Goal: Find specific page/section: Find specific page/section

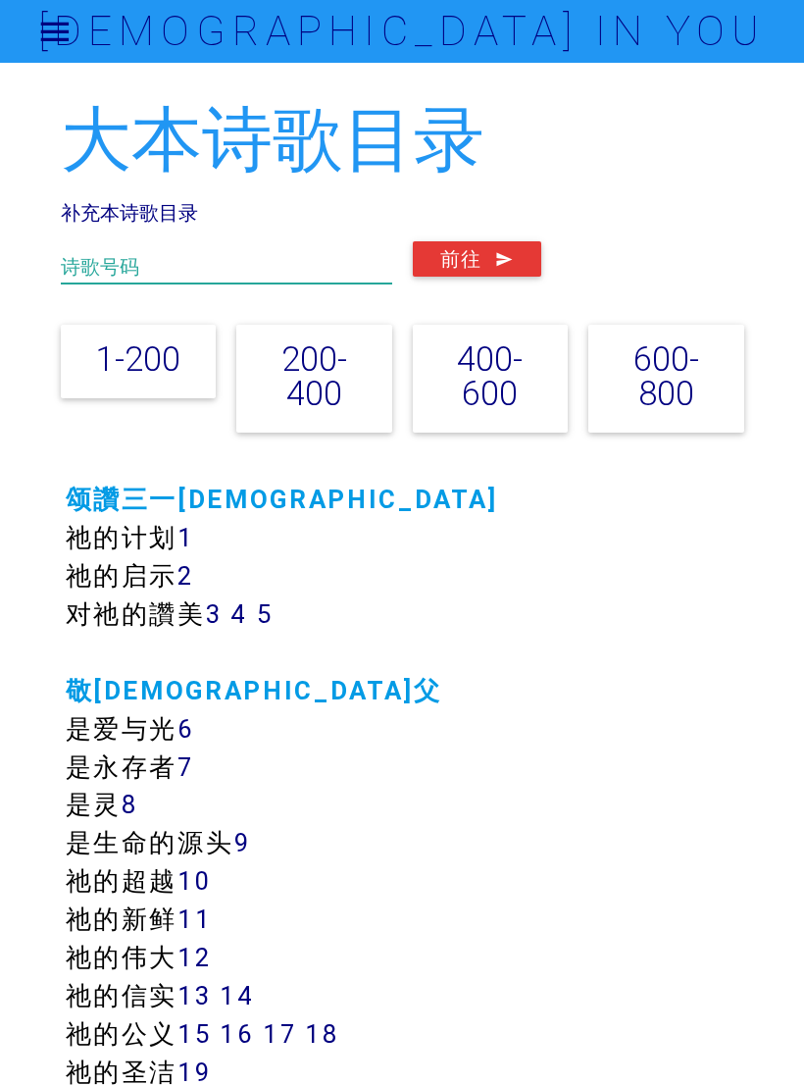
click at [199, 254] on input "text" at bounding box center [226, 262] width 331 height 42
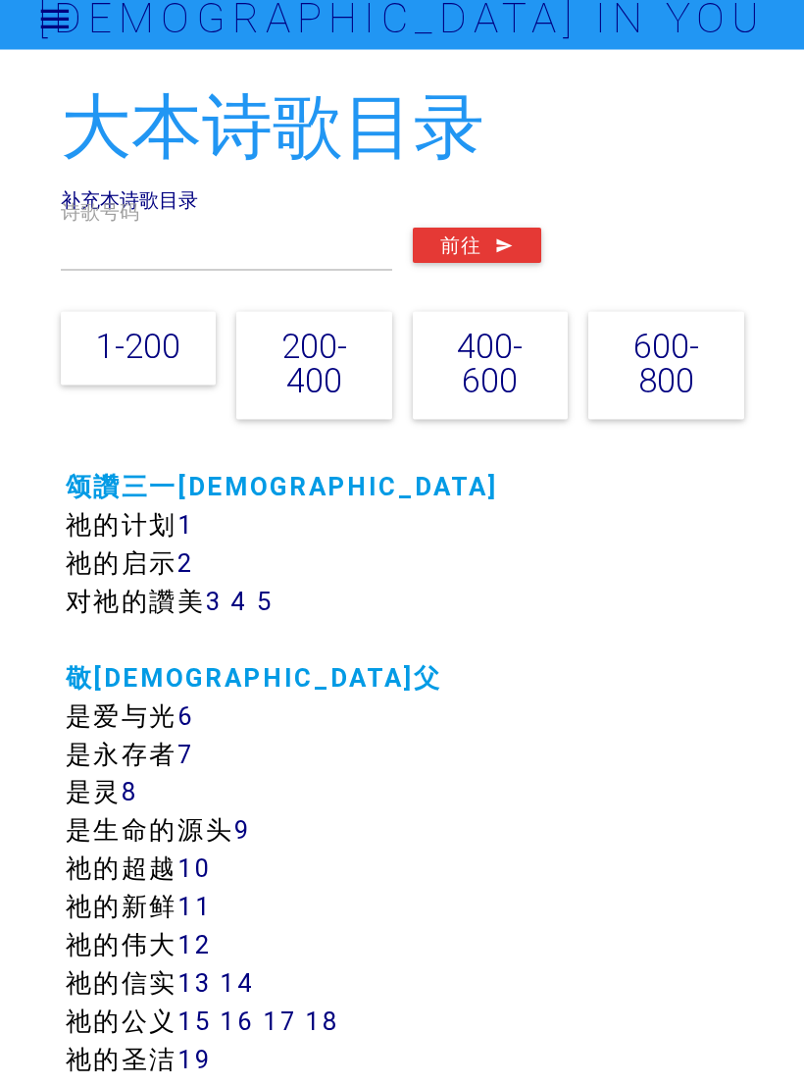
click at [90, 200] on link "补充本诗歌目录" at bounding box center [129, 212] width 137 height 25
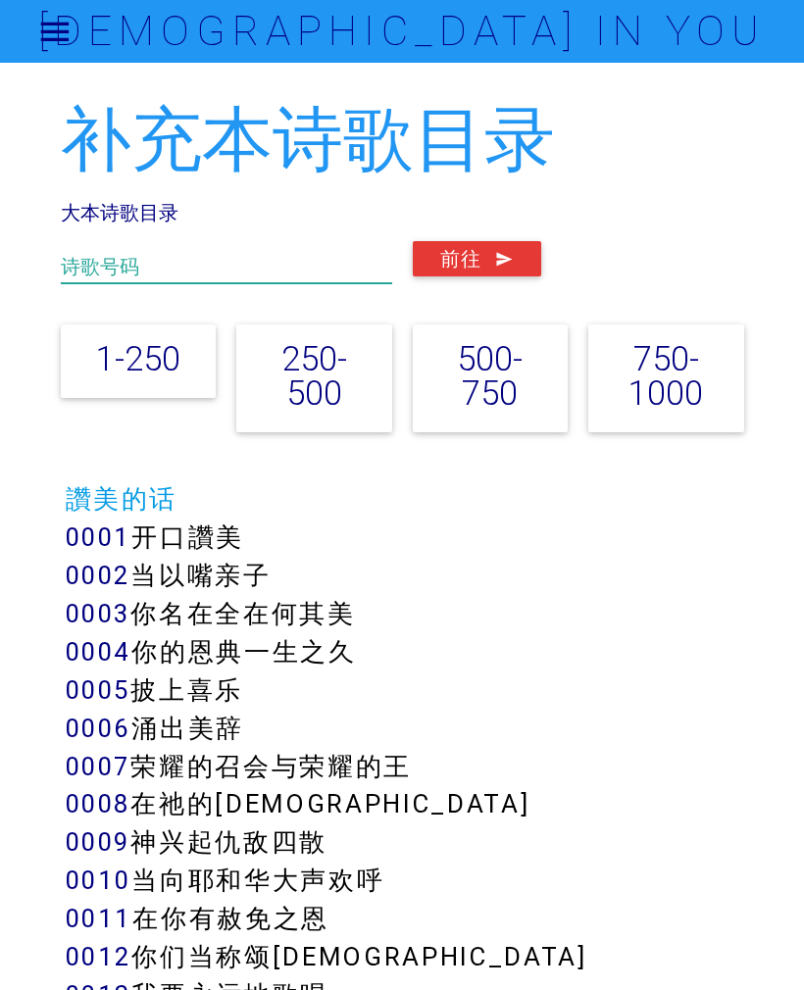
click at [119, 248] on input "text" at bounding box center [226, 262] width 331 height 42
type input "410"
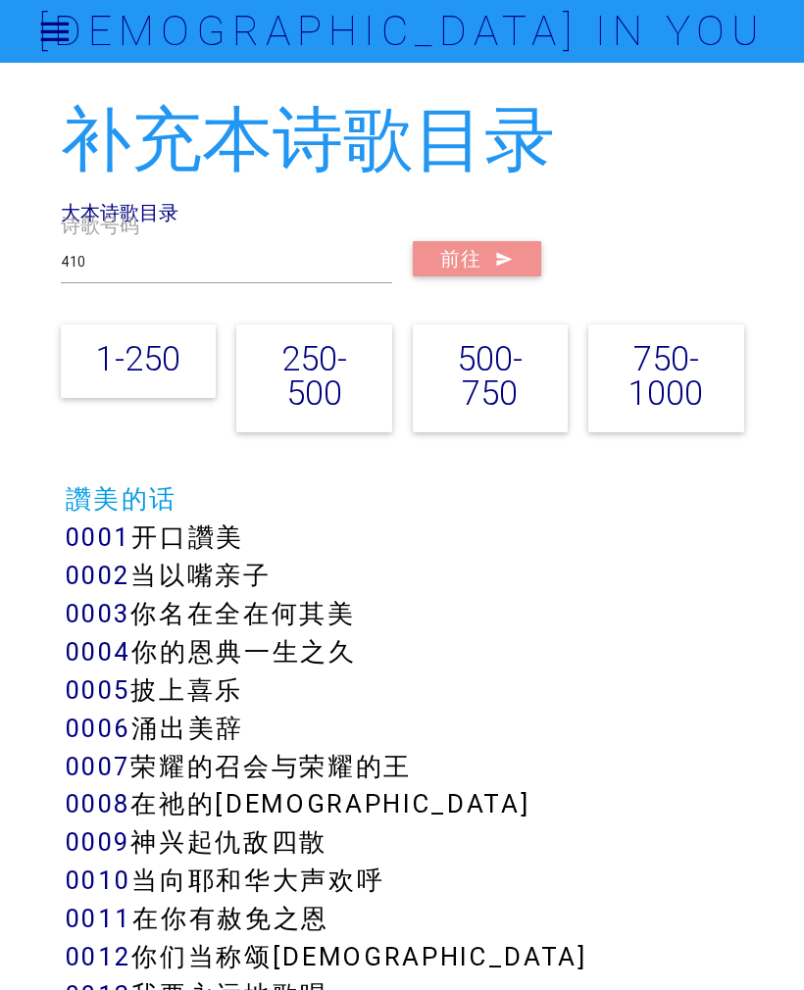
click at [470, 259] on button "前往" at bounding box center [477, 258] width 128 height 35
click at [151, 203] on link "大本诗歌目录" at bounding box center [120, 212] width 118 height 25
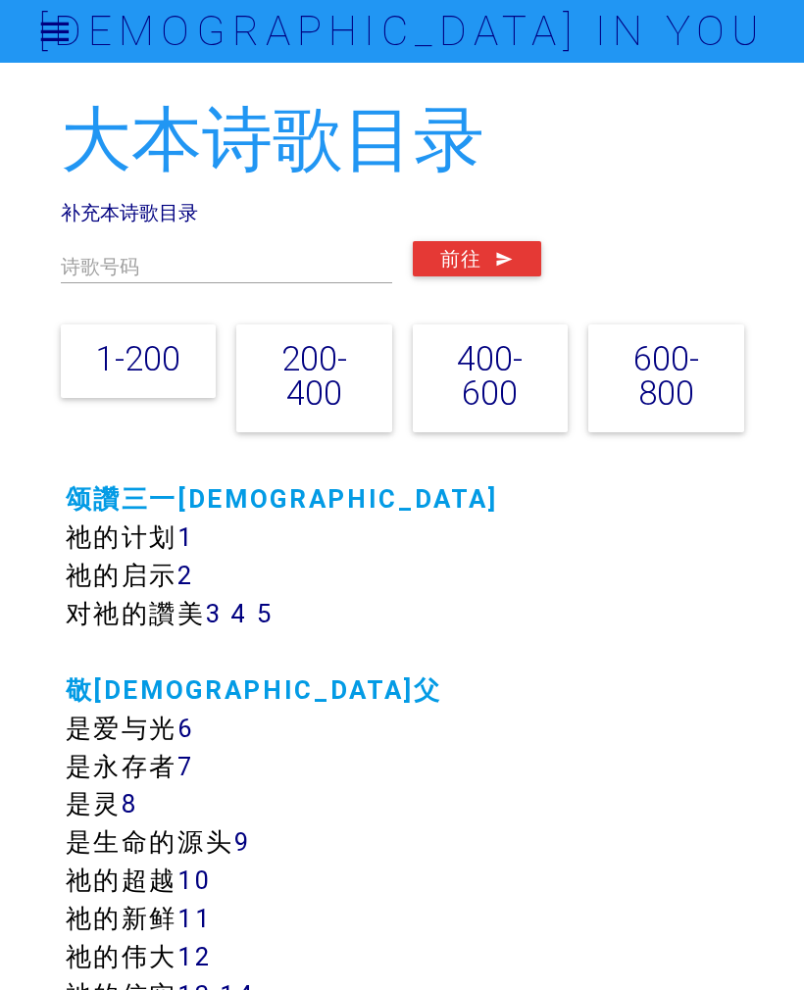
click at [82, 279] on label "诗歌号码" at bounding box center [100, 266] width 78 height 29
click at [84, 270] on label "诗歌号码" at bounding box center [100, 266] width 78 height 29
click at [162, 253] on input "text" at bounding box center [226, 262] width 331 height 42
type input "497"
click at [486, 252] on button "前往" at bounding box center [477, 258] width 128 height 35
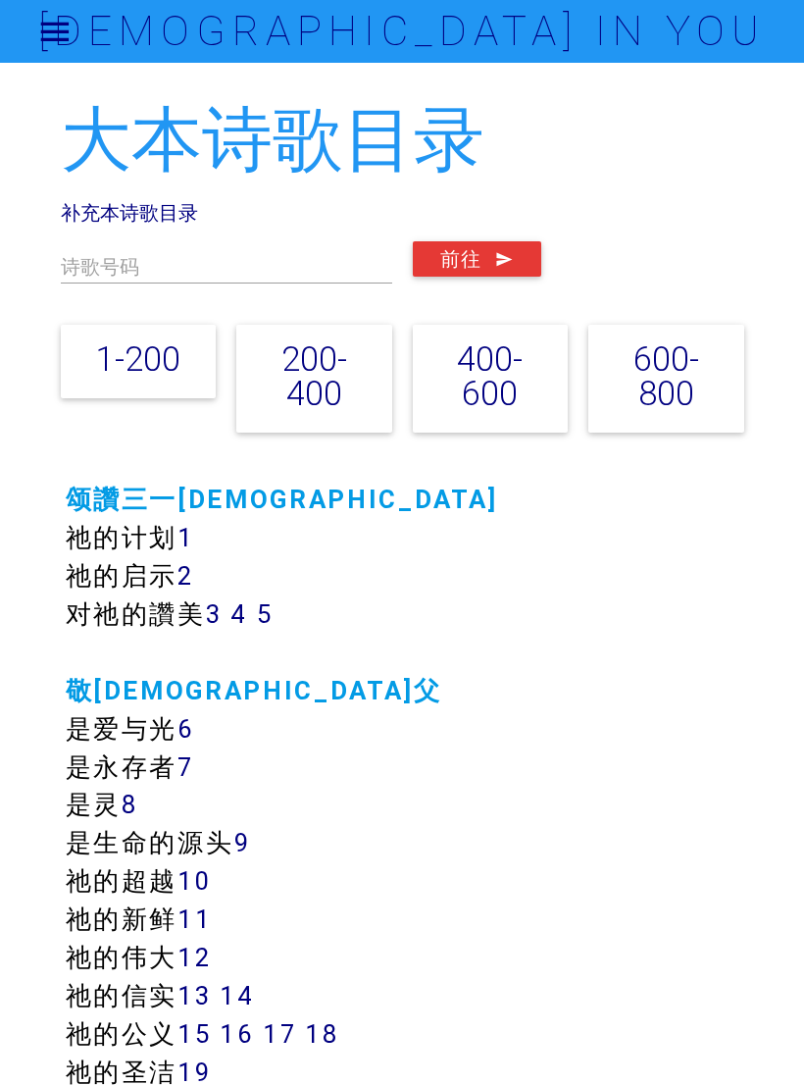
click at [237, 201] on div "大本诗歌目录 补充本诗歌目录 诗歌号码 前往 1-200 200-400 400-600 600-800" at bounding box center [403, 274] width 684 height 346
click at [281, 193] on div "大本诗歌目录 补充本诗歌目录 诗歌号码 前往 1-200 200-400 400-600 600-800" at bounding box center [403, 274] width 684 height 346
click at [248, 196] on div "大本诗歌目录 补充本诗歌目录 诗歌号码 前往 1-200 200-400 400-600 600-800" at bounding box center [403, 274] width 684 height 346
click at [111, 221] on link "补充本诗歌目录" at bounding box center [129, 212] width 137 height 25
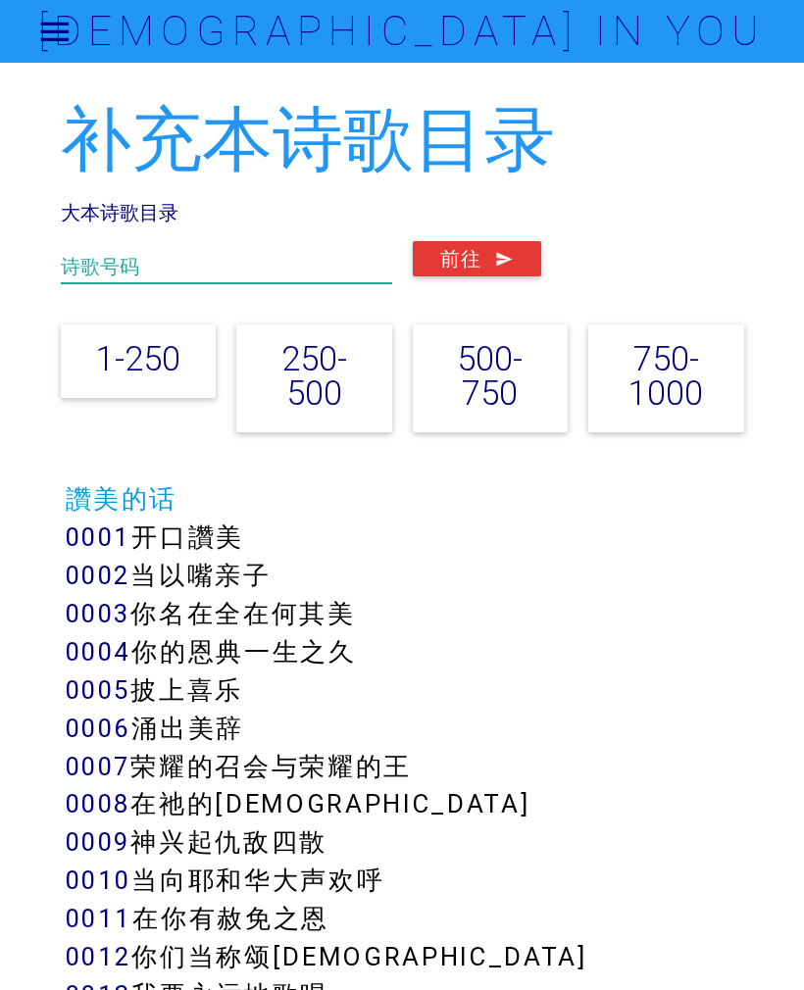
click at [136, 250] on input "text" at bounding box center [226, 262] width 331 height 42
type input "320"
click at [477, 257] on button "前往" at bounding box center [477, 258] width 128 height 35
